Goal: Navigation & Orientation: Understand site structure

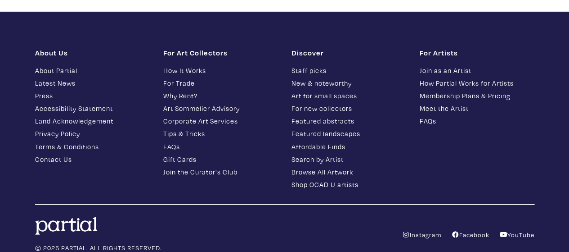
scroll to position [1467, 0]
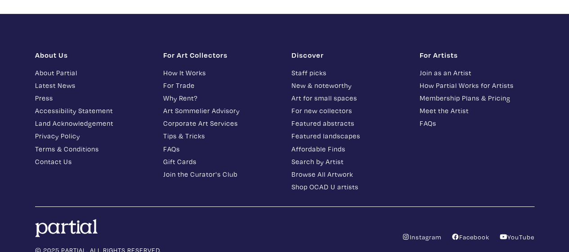
click at [54, 68] on link "About Partial" at bounding box center [92, 73] width 115 height 10
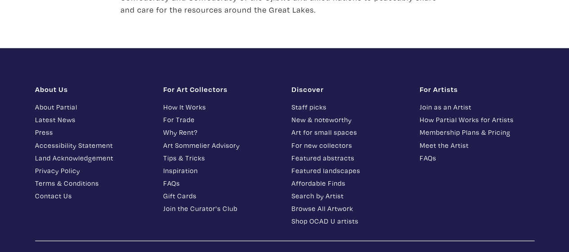
scroll to position [1368, 0]
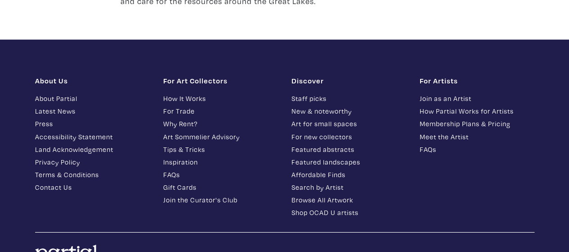
click at [44, 118] on link "Press" at bounding box center [92, 123] width 115 height 10
